Goal: Navigation & Orientation: Find specific page/section

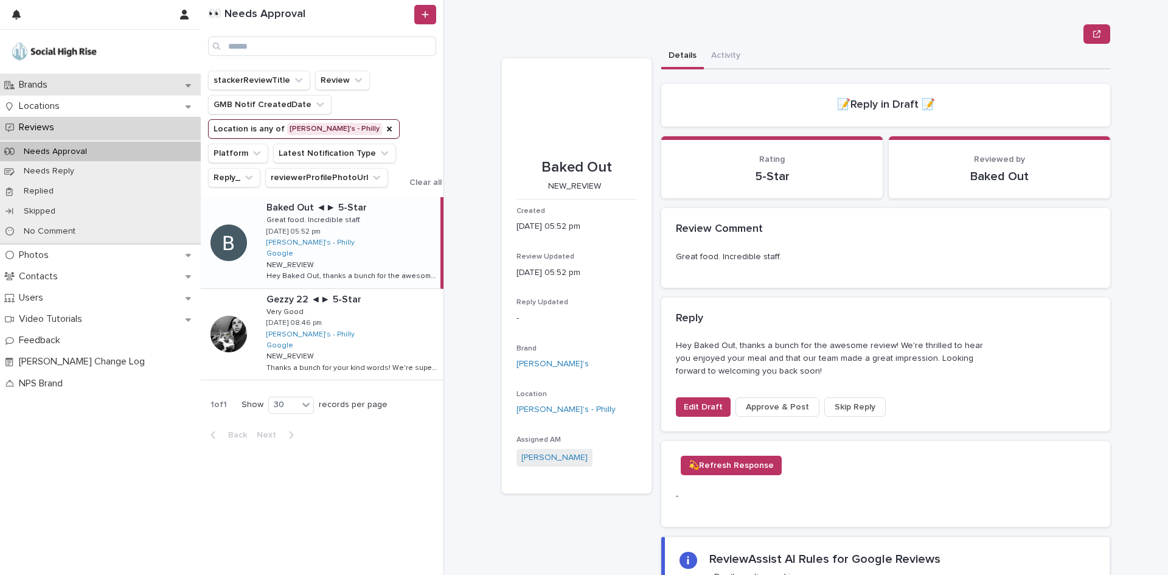
drag, startPoint x: 0, startPoint y: 0, endPoint x: 88, endPoint y: 85, distance: 121.7
click at [88, 85] on div "Brands" at bounding box center [100, 84] width 201 height 21
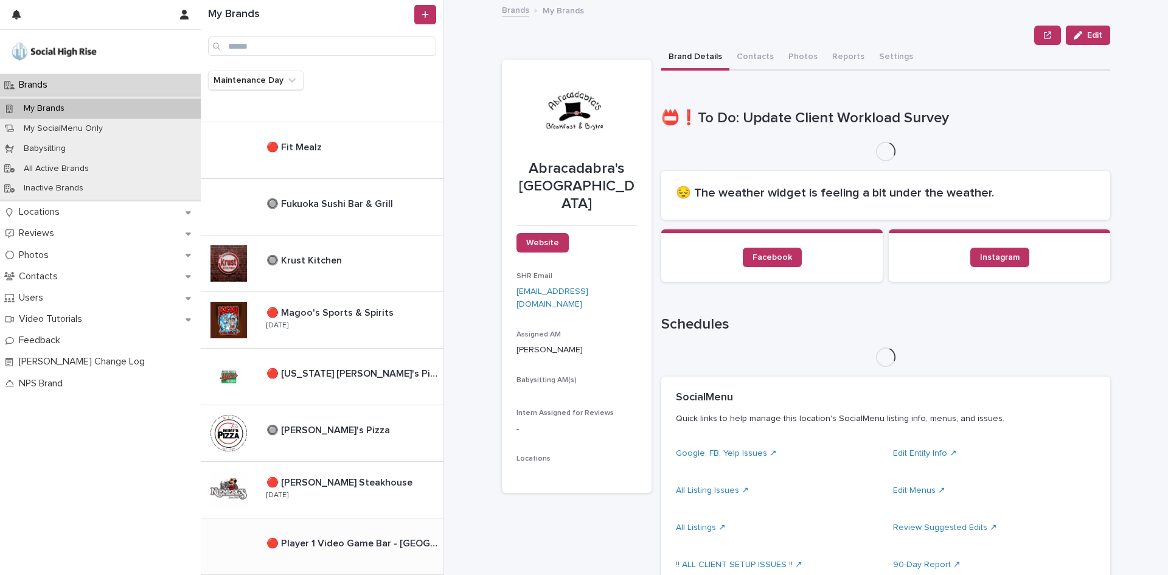
scroll to position [669, 0]
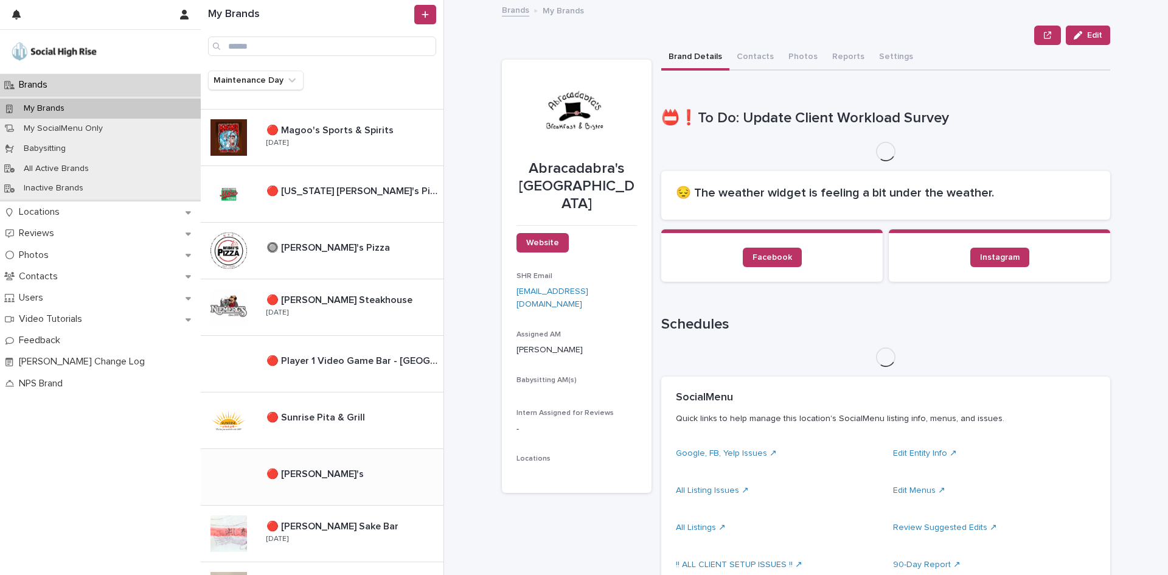
click at [319, 494] on div "🔴 [PERSON_NAME]'s 🔴 [PERSON_NAME]'s" at bounding box center [322, 477] width 243 height 57
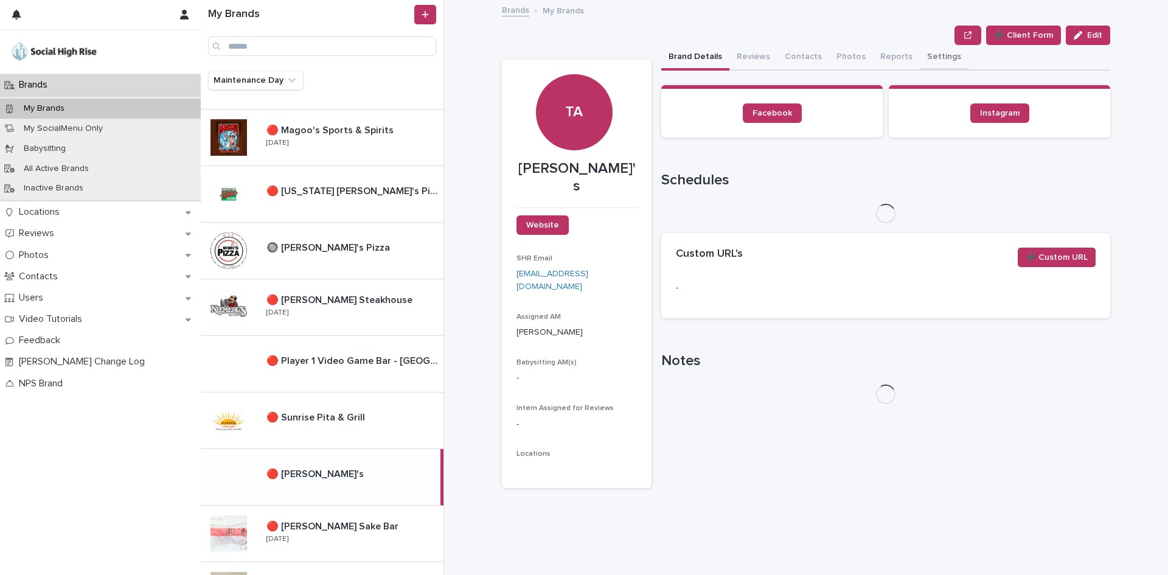
click at [929, 61] on button "Settings" at bounding box center [943, 58] width 49 height 26
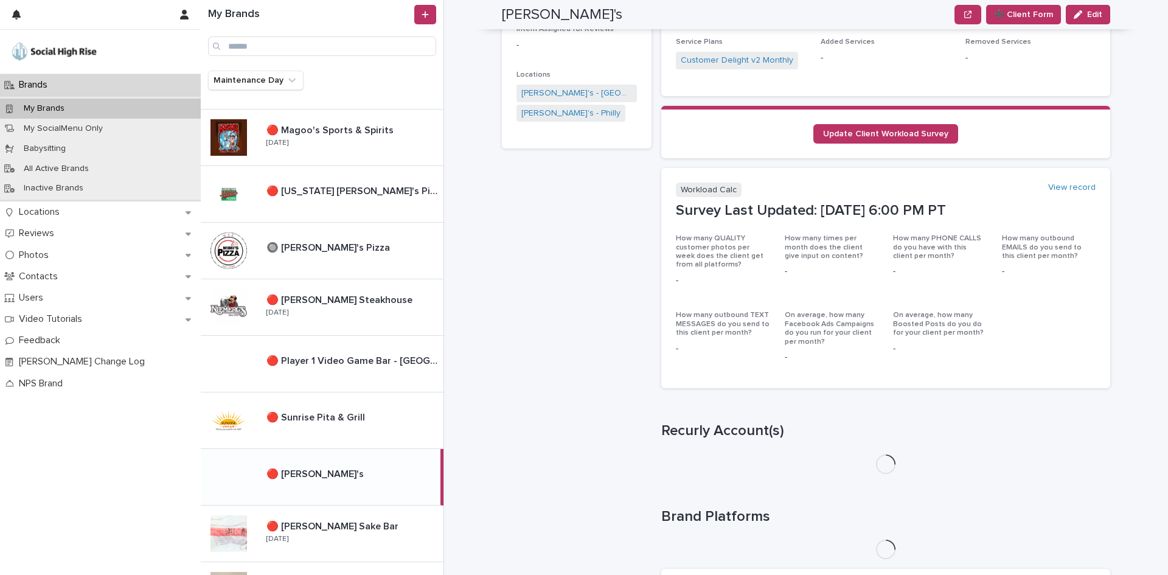
scroll to position [466, 0]
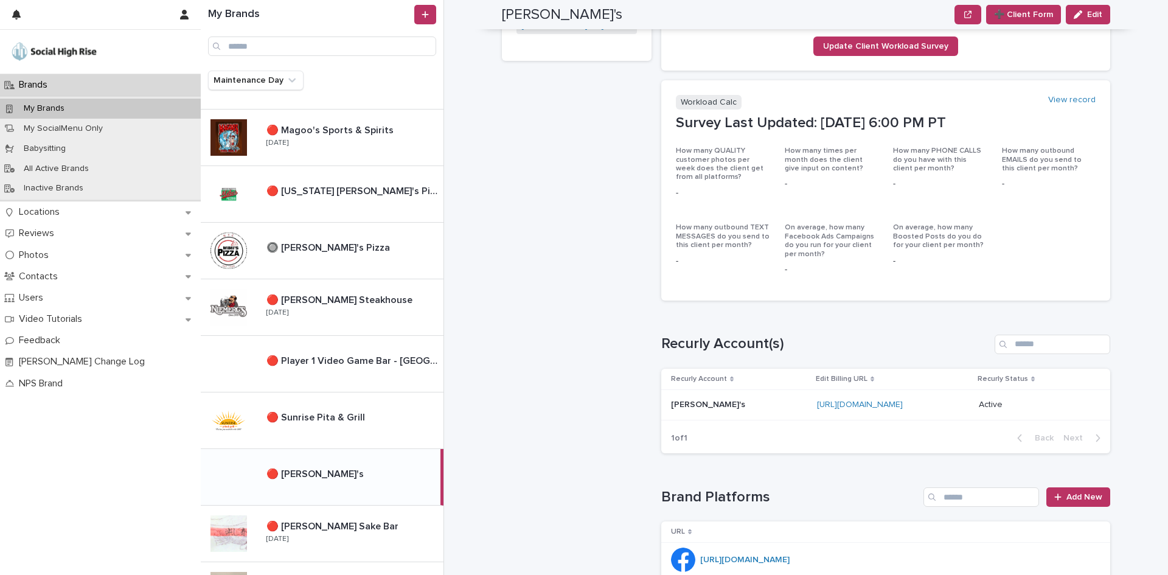
click at [969, 404] on div "[URL][DOMAIN_NAME]" at bounding box center [893, 405] width 152 height 20
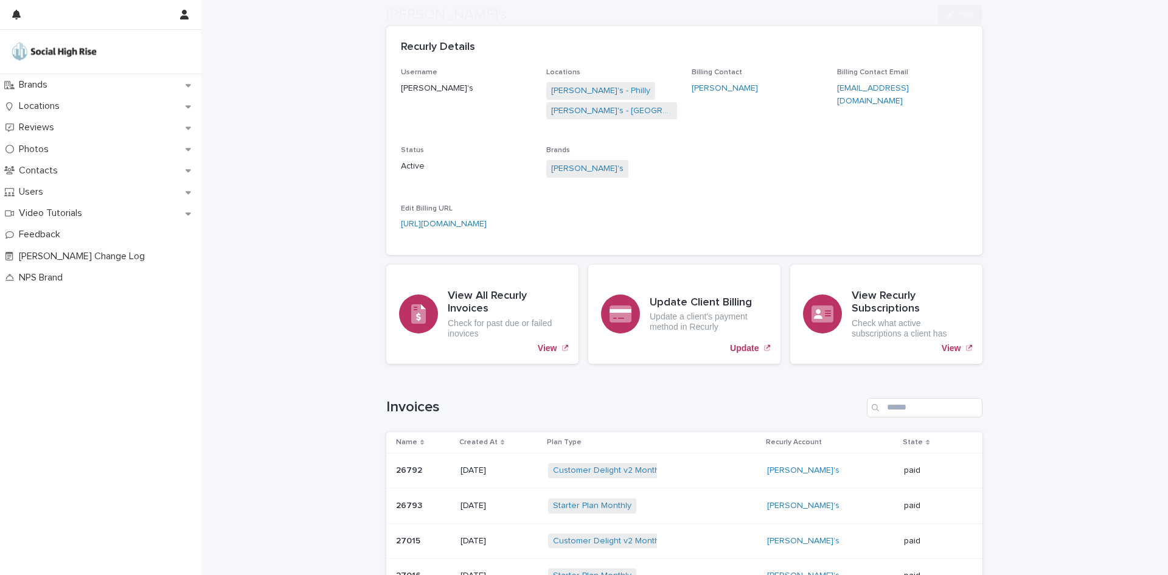
scroll to position [182, 0]
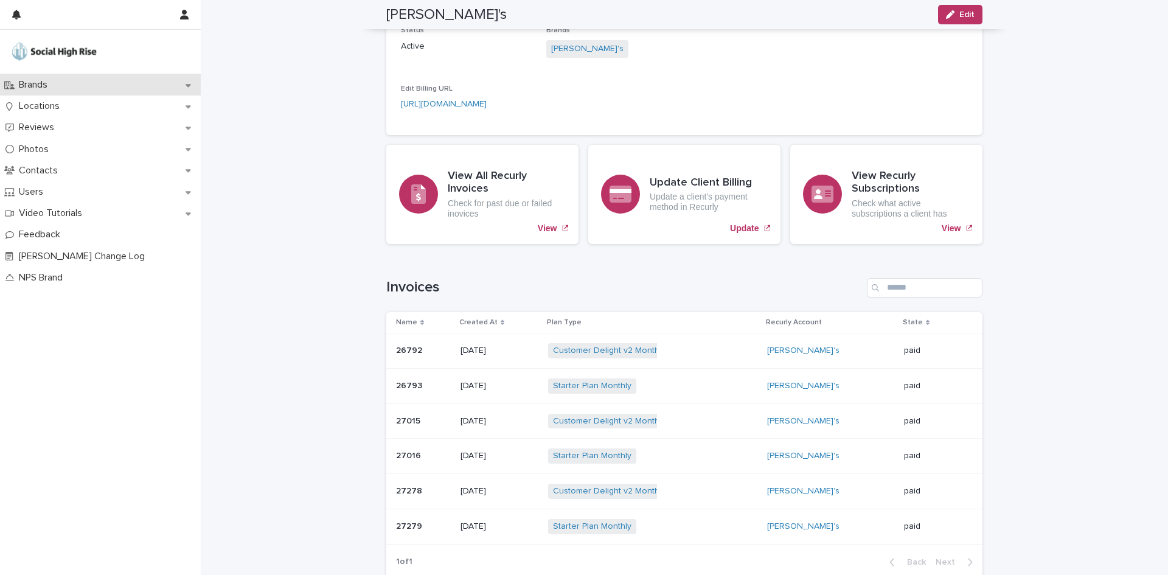
click at [81, 85] on div "Brands" at bounding box center [100, 84] width 201 height 21
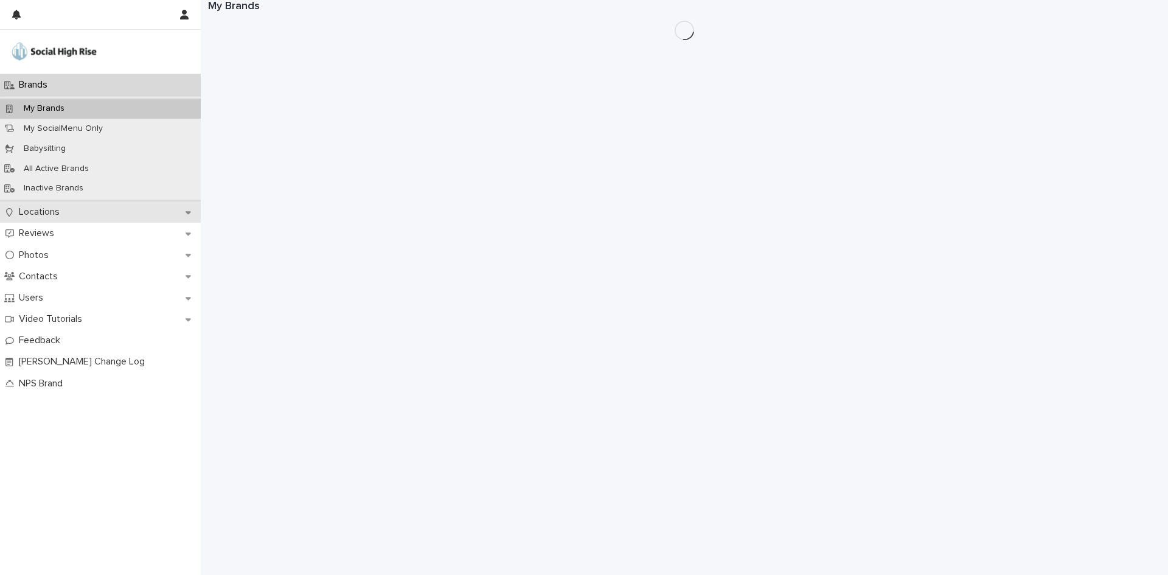
click at [55, 212] on p "Locations" at bounding box center [41, 212] width 55 height 12
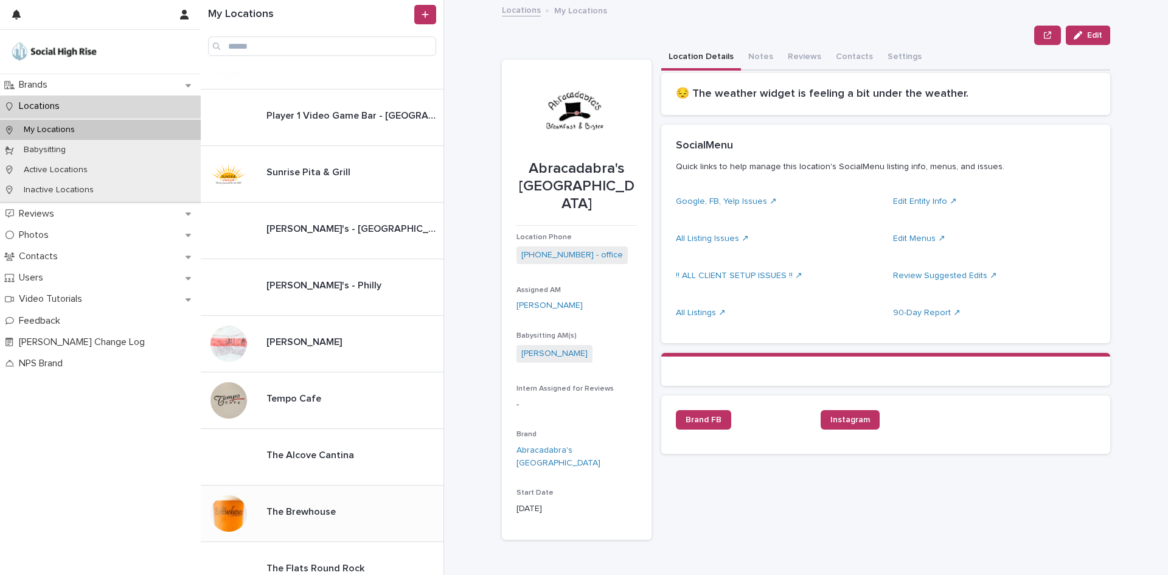
scroll to position [1216, 0]
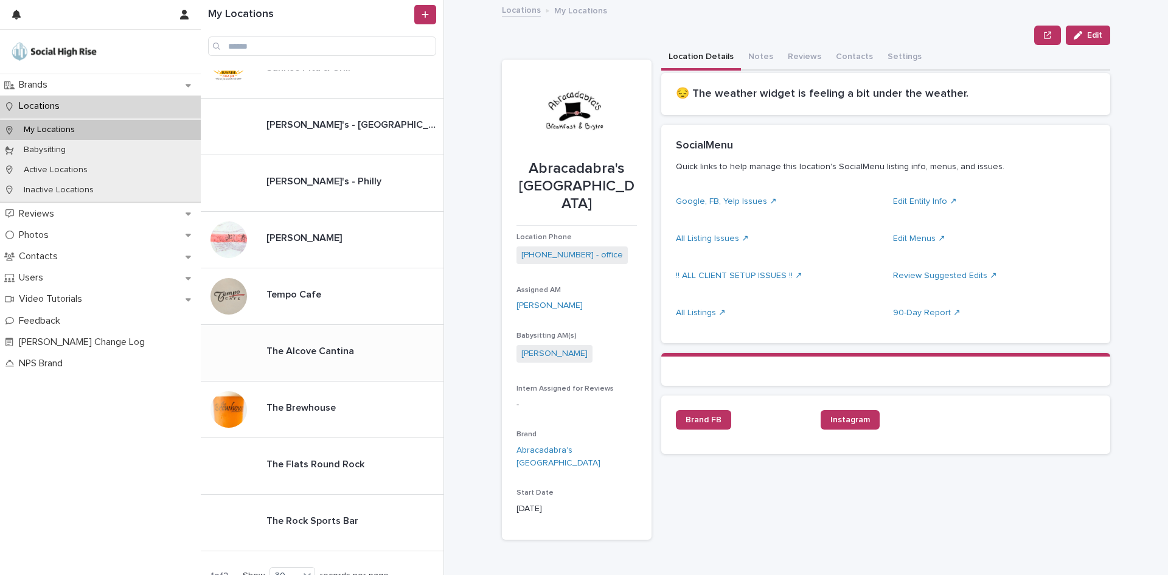
click at [336, 347] on p "The Alcove Cantina" at bounding box center [311, 350] width 90 height 14
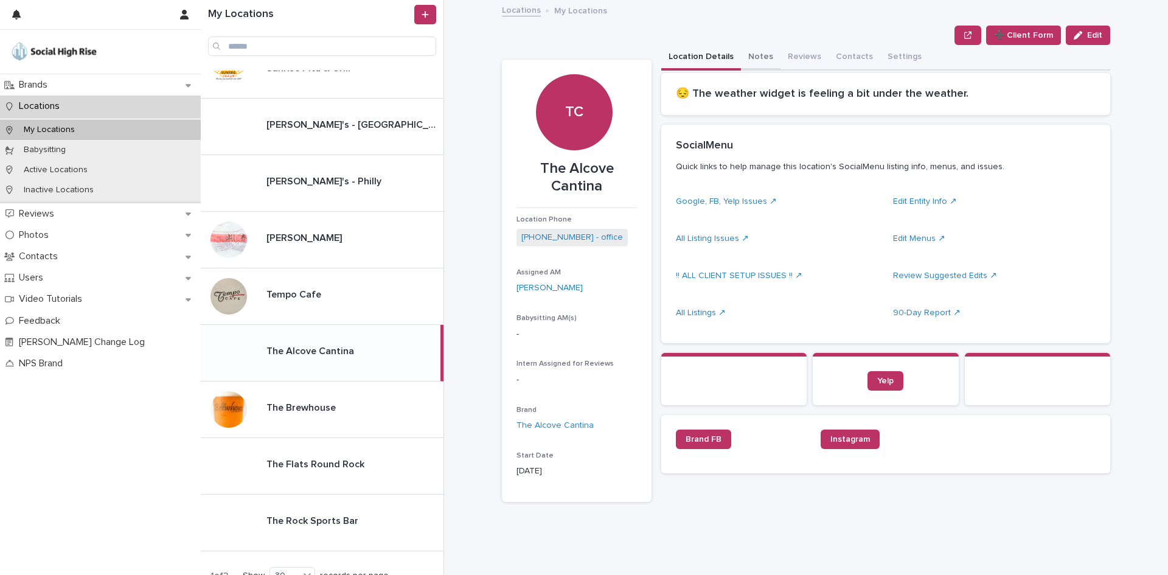
click at [754, 59] on button "Notes" at bounding box center [761, 58] width 40 height 26
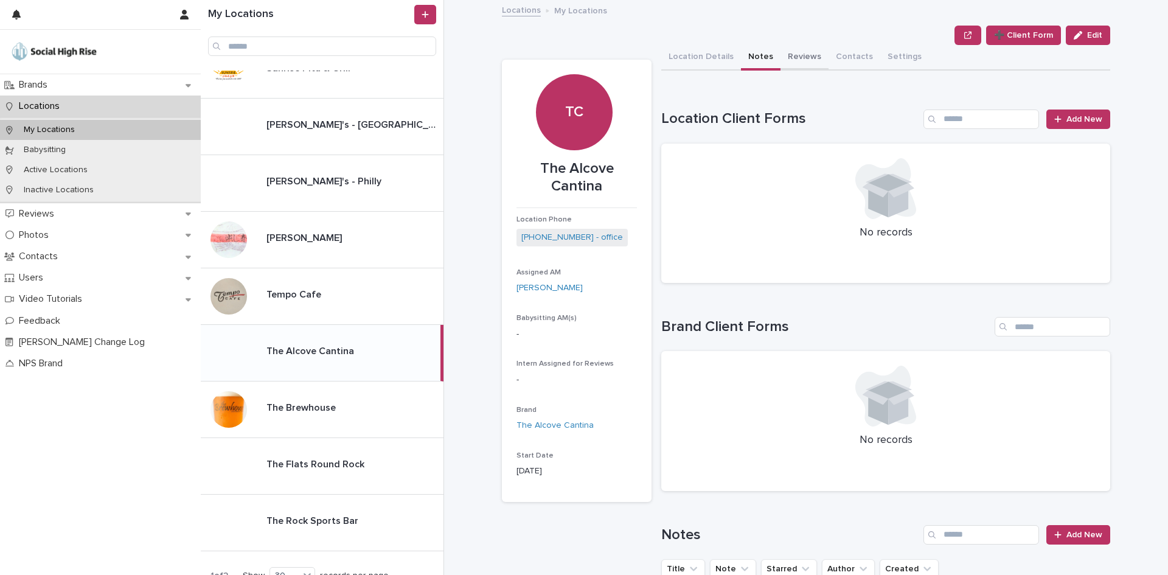
click at [784, 57] on button "Reviews" at bounding box center [804, 58] width 48 height 26
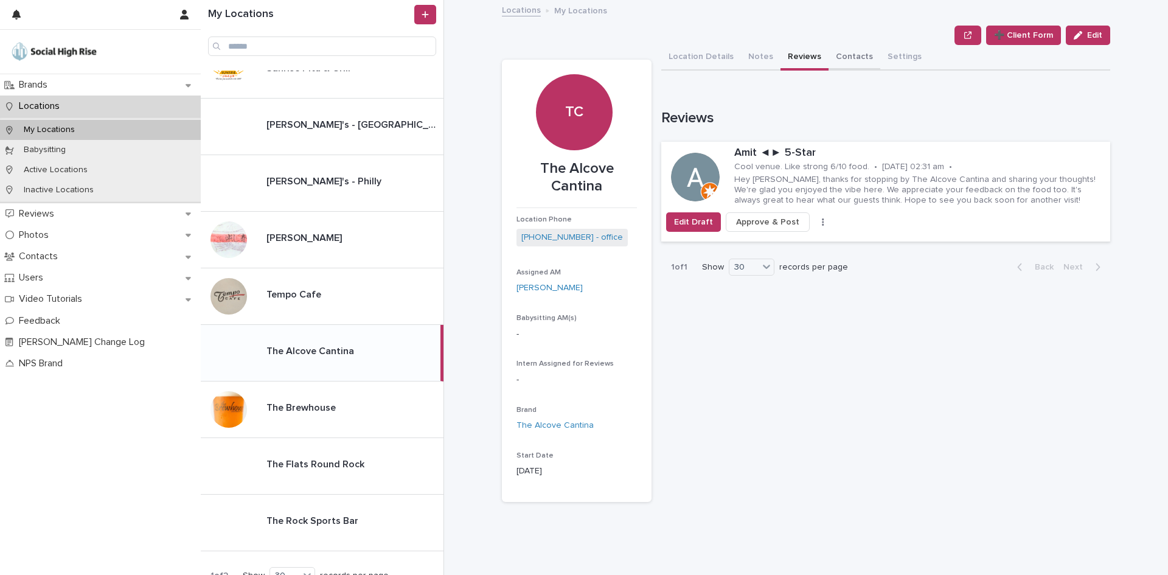
click at [844, 59] on button "Contacts" at bounding box center [854, 58] width 52 height 26
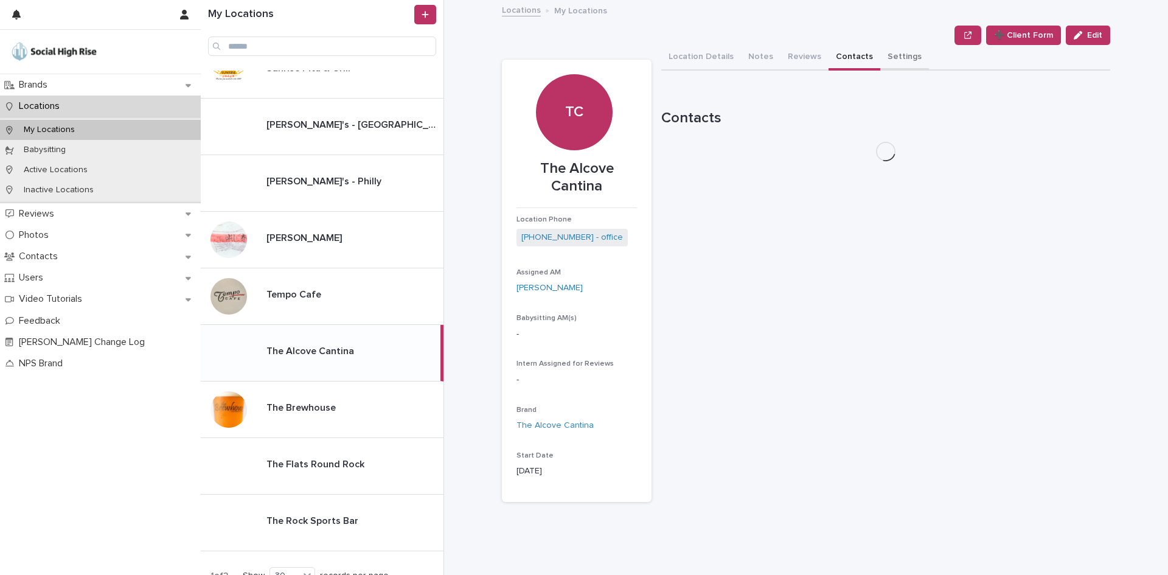
click at [891, 62] on button "Settings" at bounding box center [904, 58] width 49 height 26
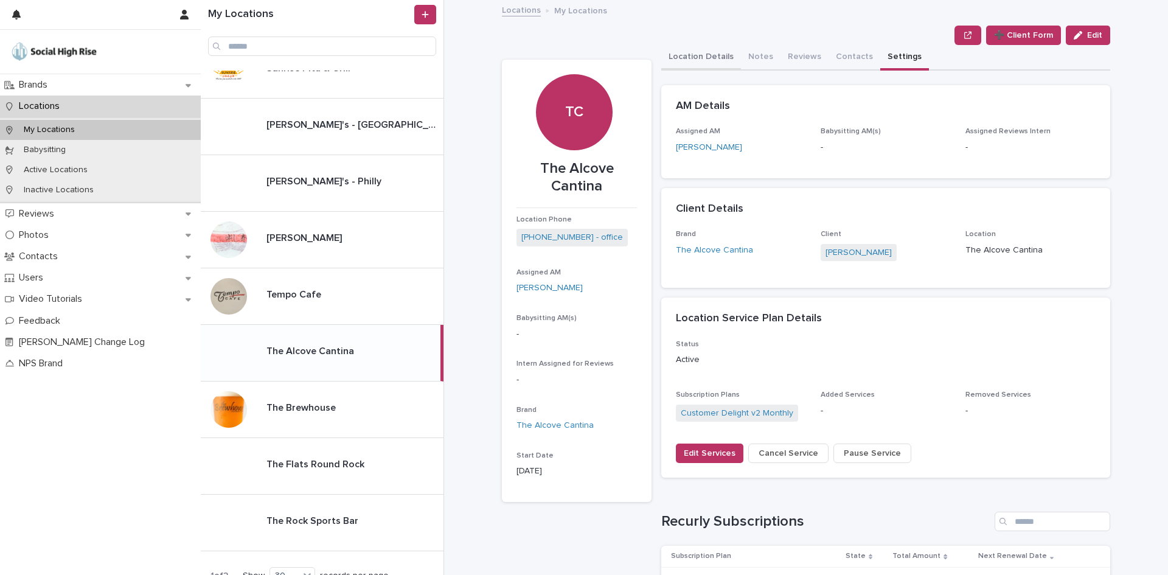
click at [680, 61] on button "Location Details" at bounding box center [701, 58] width 80 height 26
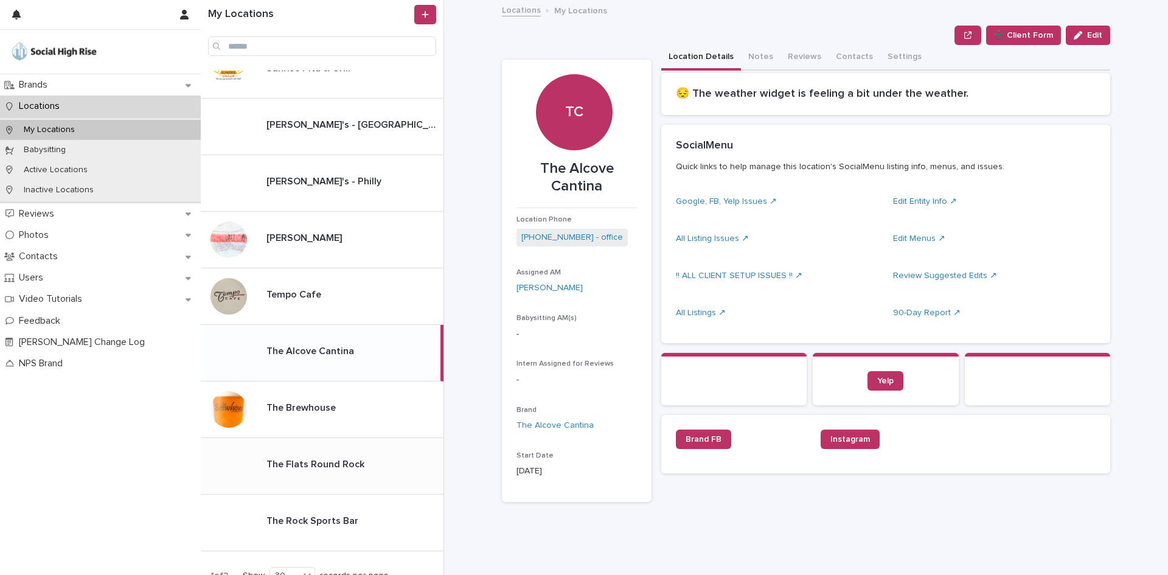
click at [352, 448] on div "The Flats Round Rock The Flats [GEOGRAPHIC_DATA]" at bounding box center [322, 466] width 243 height 57
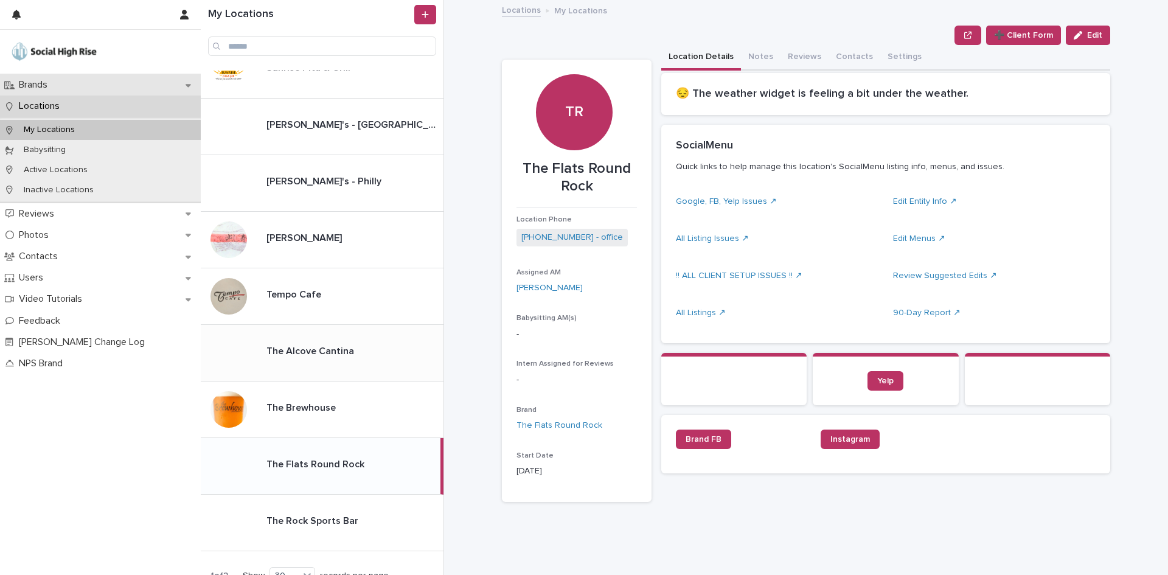
click at [77, 87] on div "Brands" at bounding box center [100, 84] width 201 height 21
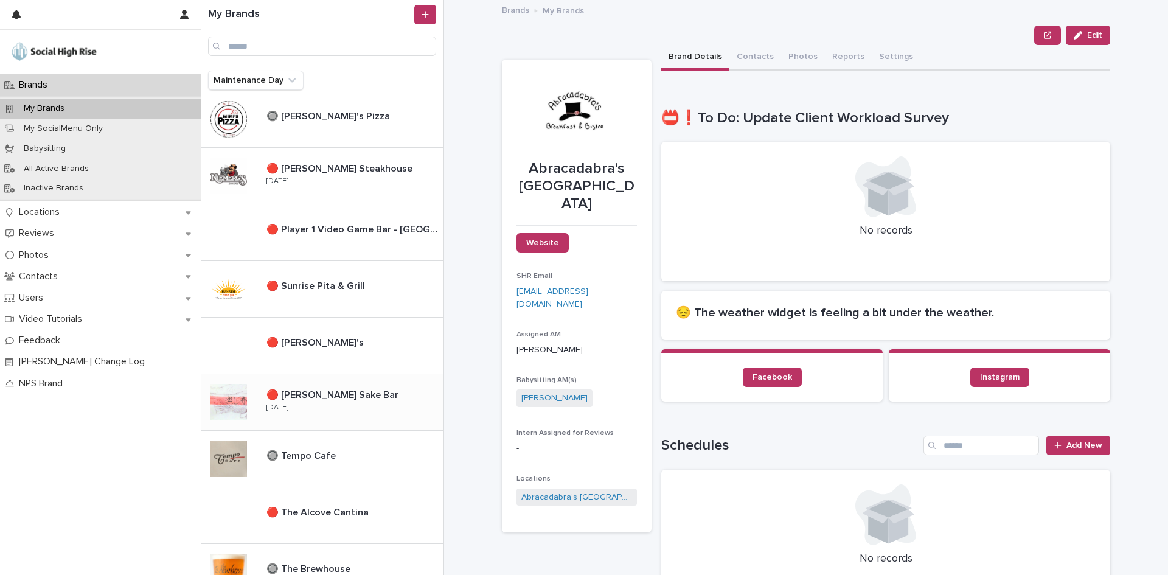
scroll to position [912, 0]
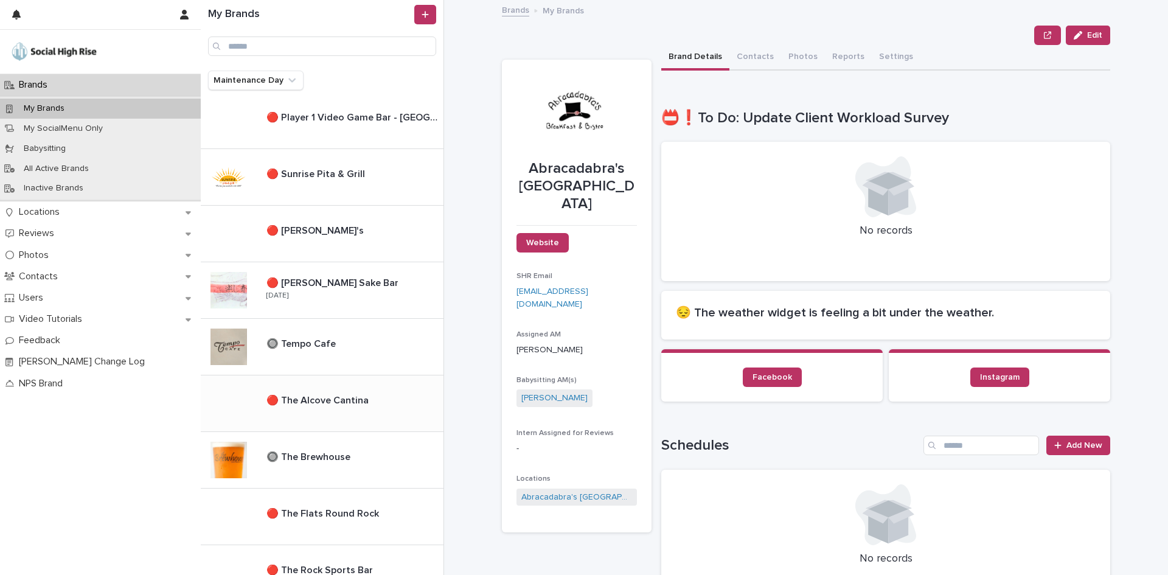
click at [353, 404] on p "🔴 The Alcove Cantina" at bounding box center [318, 399] width 105 height 14
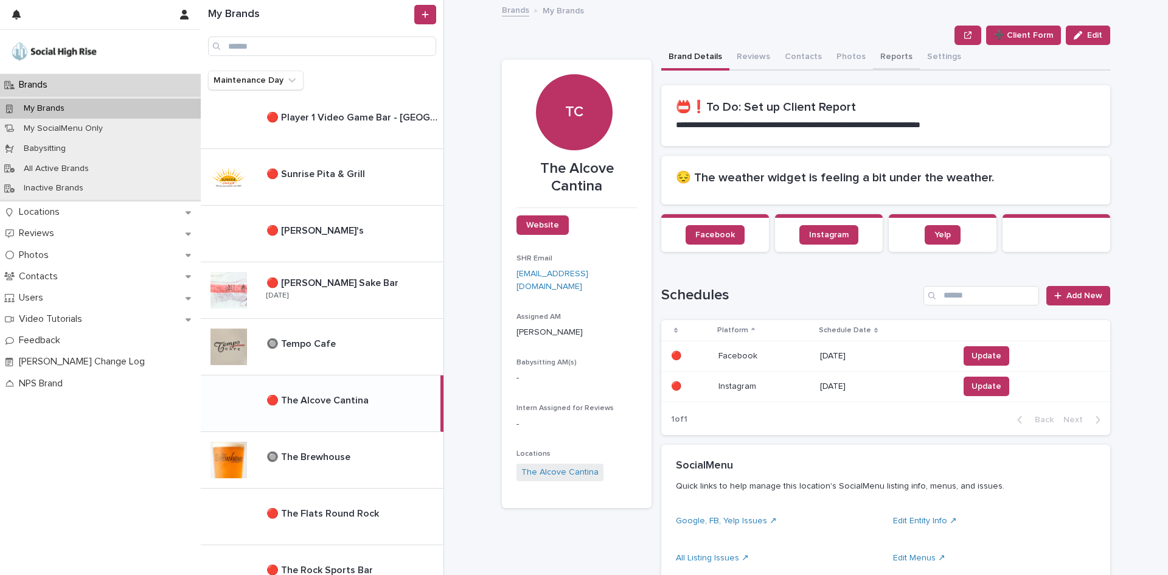
click at [885, 61] on button "Reports" at bounding box center [896, 58] width 47 height 26
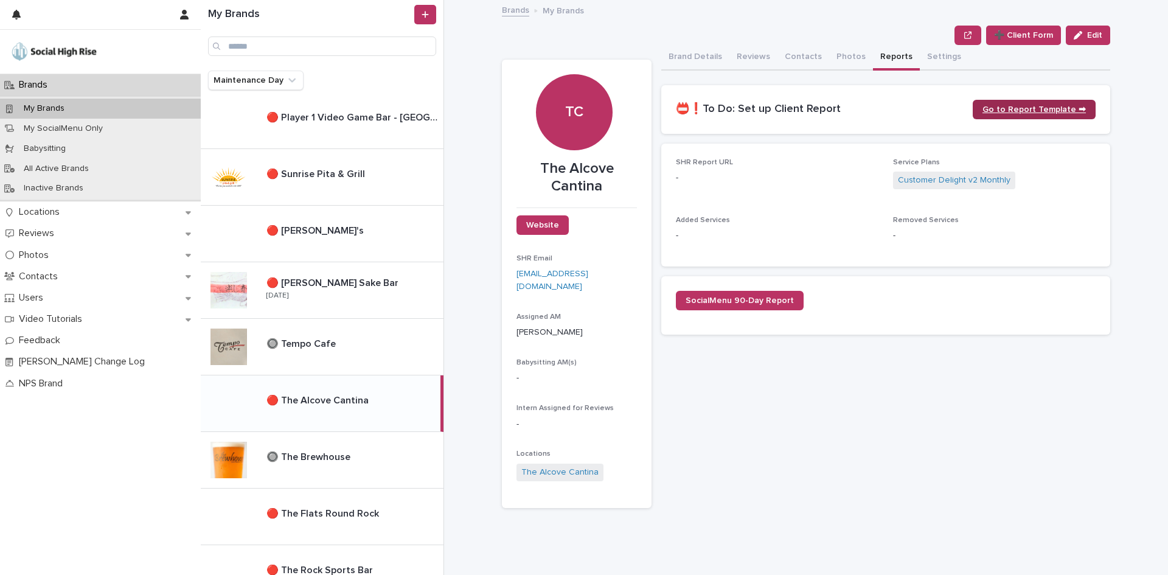
click at [1059, 111] on span "Go to Report Template ➡" at bounding box center [1033, 109] width 103 height 9
